Goal: Transaction & Acquisition: Register for event/course

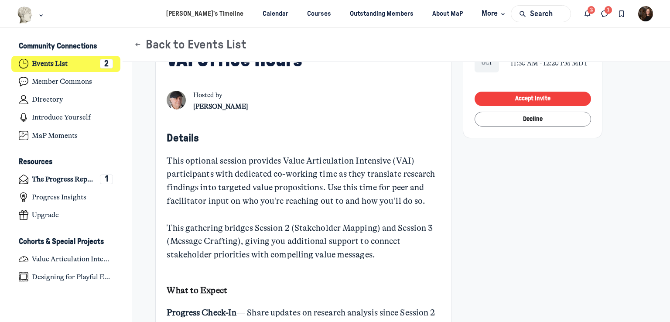
scroll to position [262, 0]
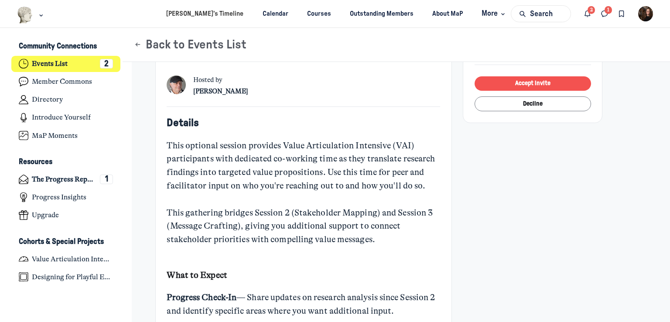
click at [504, 81] on button "Accept invite" at bounding box center [533, 83] width 116 height 14
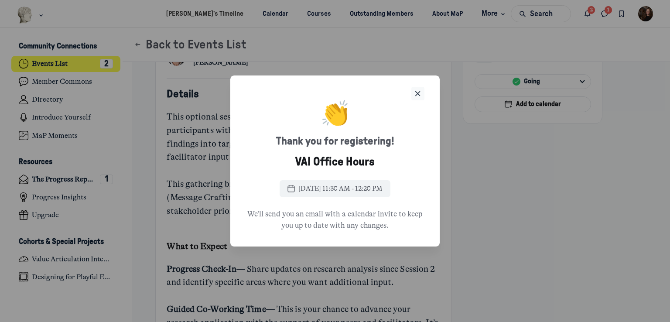
click at [421, 93] on icon "Close" at bounding box center [418, 94] width 9 height 10
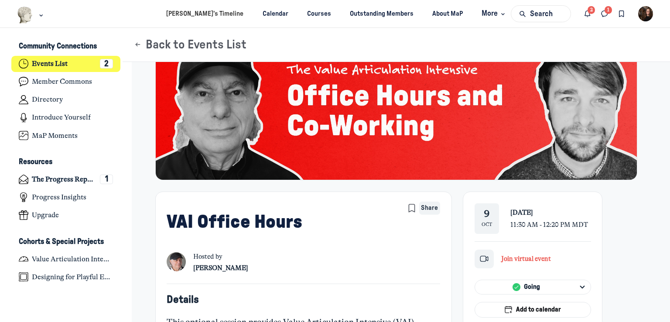
scroll to position [131, 0]
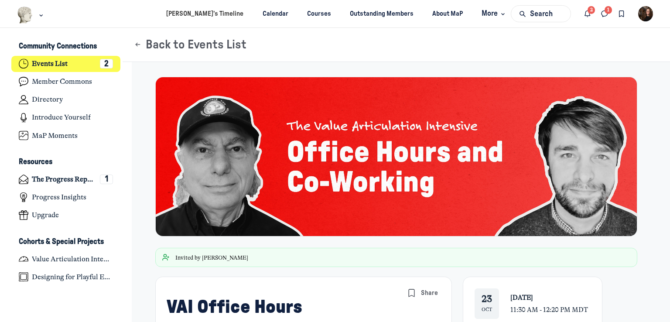
scroll to position [2427, 1715]
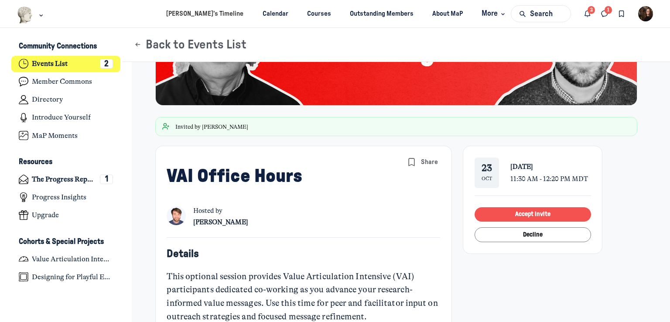
click at [492, 210] on button "Accept invite" at bounding box center [533, 214] width 116 height 14
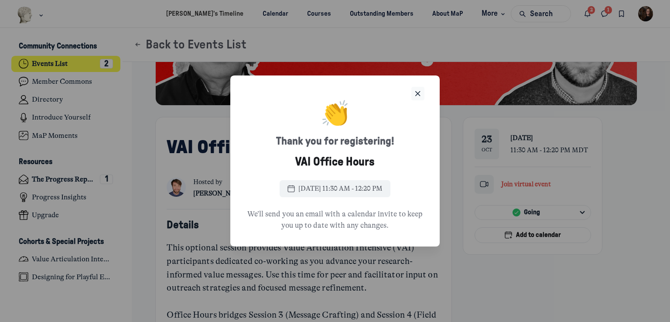
click at [414, 95] on icon "Close" at bounding box center [418, 94] width 9 height 10
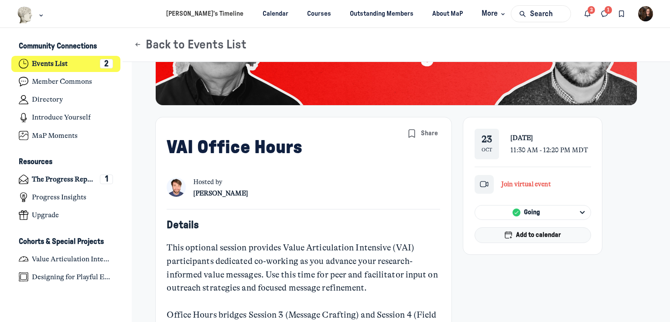
click at [517, 240] on span "Add to calendar" at bounding box center [538, 235] width 45 height 10
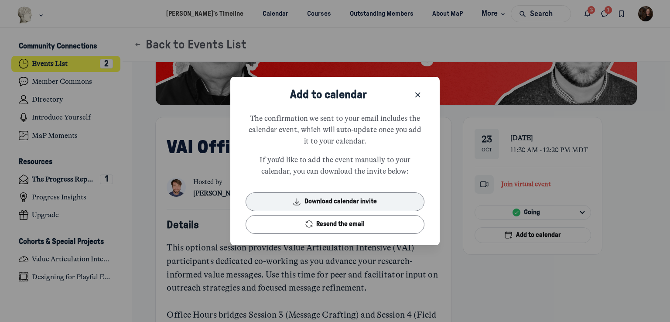
click at [349, 202] on button "Download calendar invite" at bounding box center [335, 201] width 179 height 19
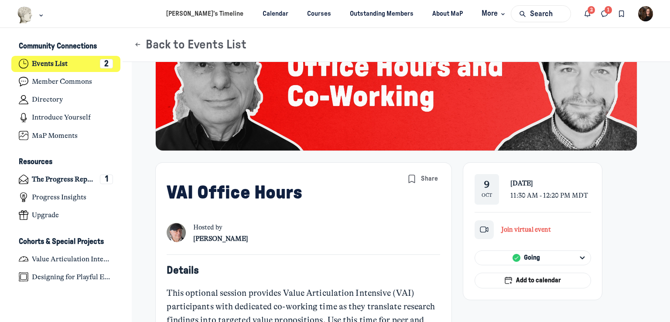
scroll to position [87, 0]
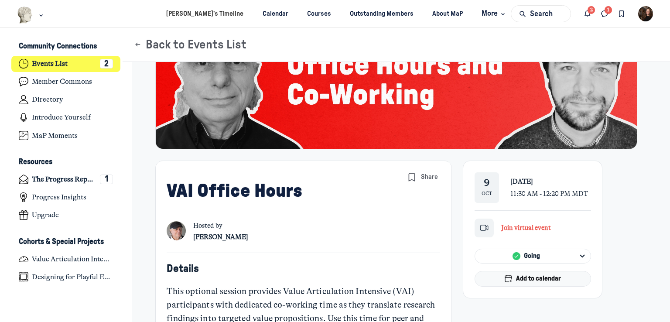
click at [536, 281] on span "Add to calendar" at bounding box center [538, 279] width 45 height 10
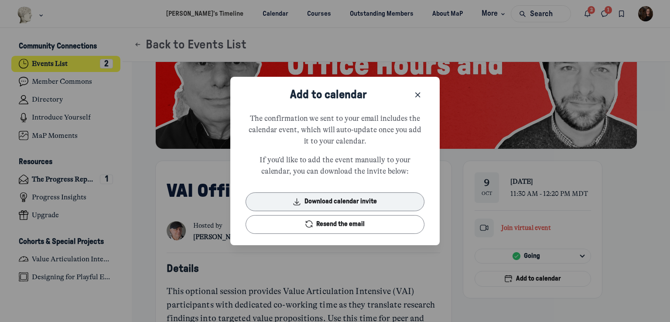
click at [357, 205] on button "Download calendar invite" at bounding box center [335, 201] width 179 height 19
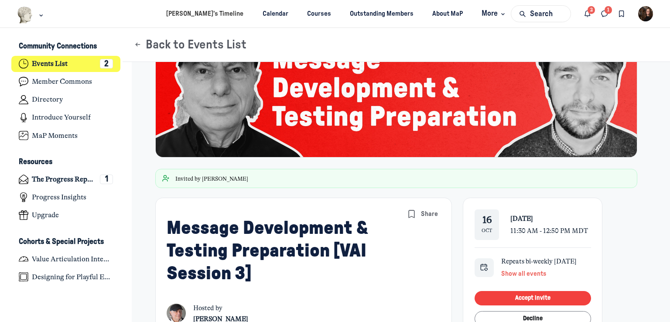
scroll to position [175, 0]
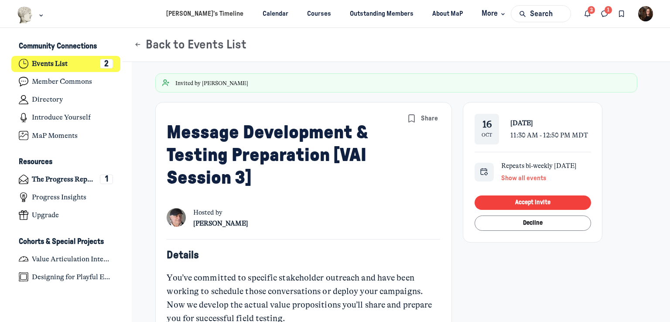
click at [539, 194] on div "[DATE] [DATE] 11:30 AM - 12:50 PM MDT Repeats bi-weekly [DATE] Show all events …" at bounding box center [533, 172] width 116 height 117
click at [539, 196] on button "Accept invite" at bounding box center [533, 202] width 116 height 14
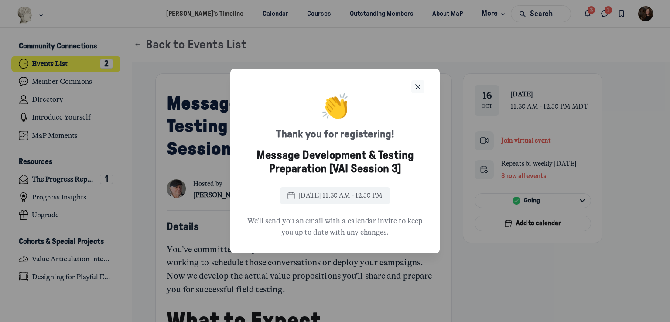
click at [418, 83] on icon "Close" at bounding box center [418, 87] width 9 height 10
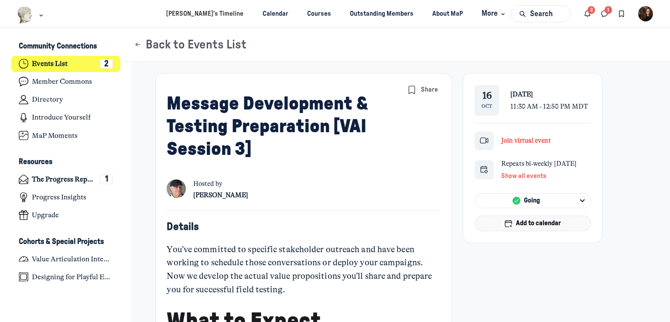
click at [552, 226] on span "Add to calendar" at bounding box center [538, 224] width 45 height 10
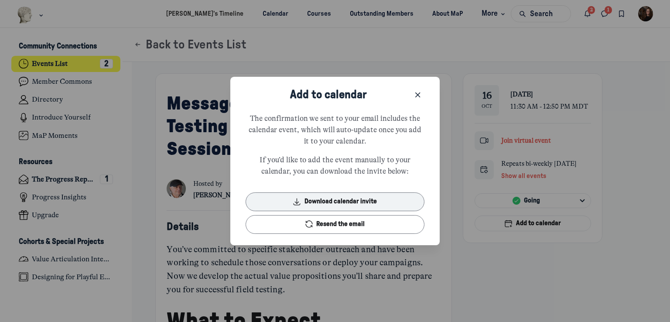
click at [329, 201] on button "Download calendar invite" at bounding box center [335, 201] width 179 height 19
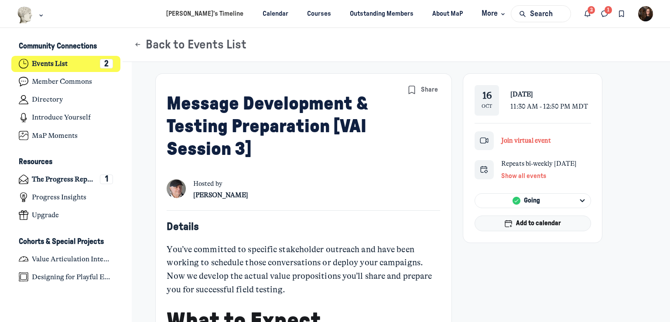
click at [512, 222] on button "Add to calendar" at bounding box center [533, 224] width 116 height 16
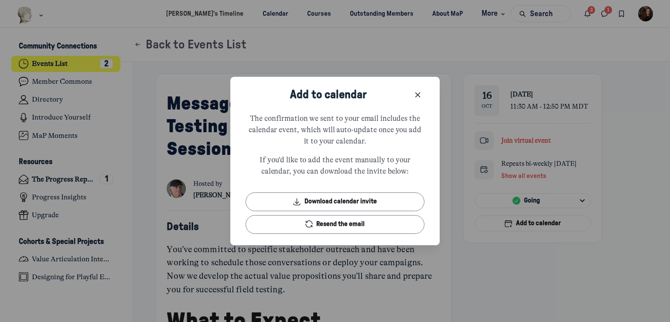
click at [513, 174] on div at bounding box center [335, 161] width 670 height 322
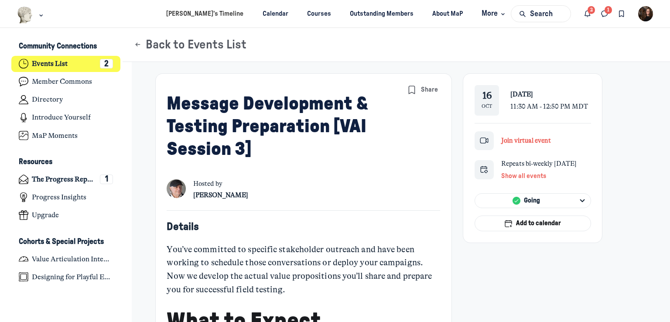
click at [513, 174] on span "Show all events" at bounding box center [523, 176] width 45 height 7
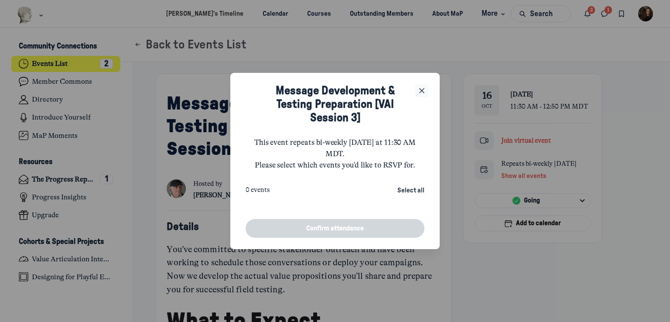
click at [419, 90] on icon "Close" at bounding box center [422, 91] width 9 height 10
